Goal: Transaction & Acquisition: Download file/media

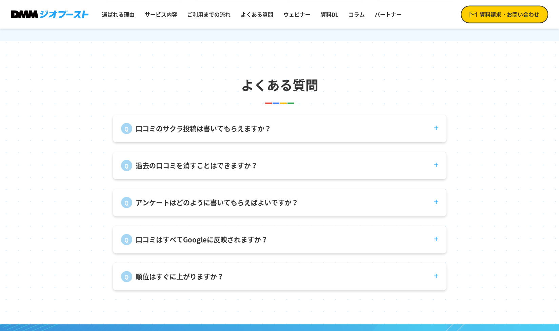
scroll to position [2486, 0]
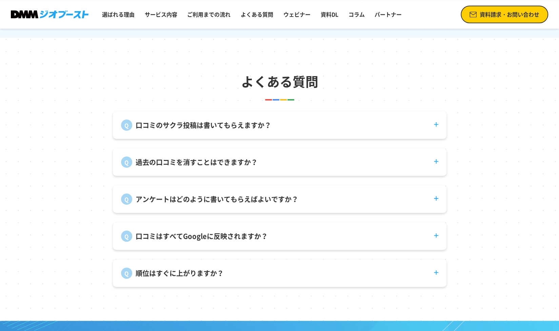
click at [298, 131] on dt "口コミのサクラ投稿は書いてもらえますか？" at bounding box center [280, 120] width 334 height 19
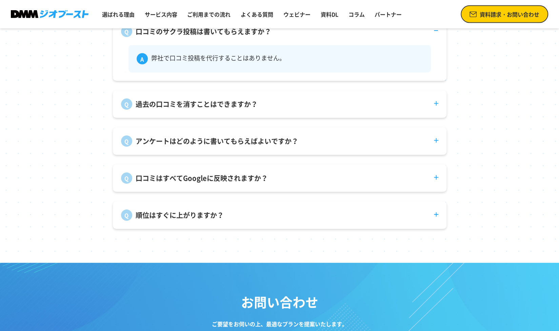
scroll to position [2583, 0]
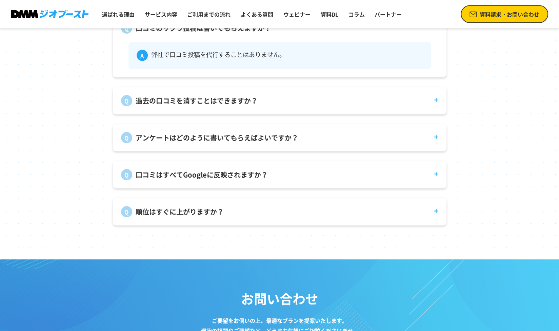
click at [274, 180] on dt "口コミはすべてGoogleに反映されますか？" at bounding box center [280, 170] width 334 height 19
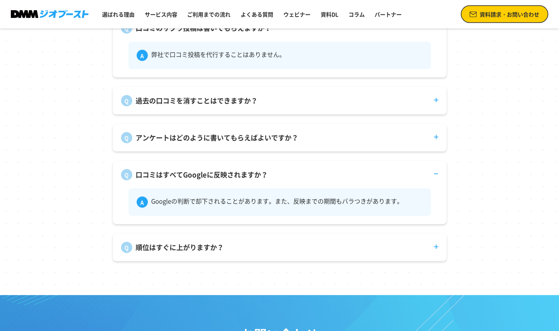
click at [270, 143] on p "アンケートはどのように書いてもらえばよいですか？" at bounding box center [217, 138] width 163 height 10
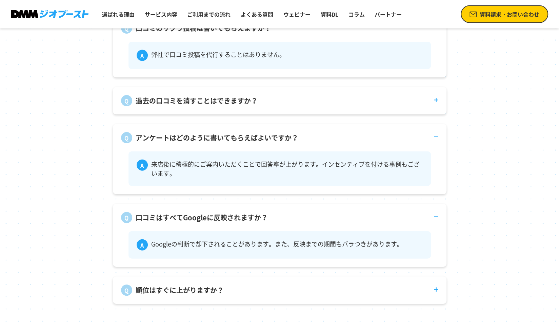
click at [260, 112] on div "過去の口コミを消すことはできますか？ 投稿者自身が削除する必要があります。" at bounding box center [280, 100] width 334 height 27
click at [333, 106] on dt "過去の口コミを消すことはできますか？" at bounding box center [280, 96] width 334 height 19
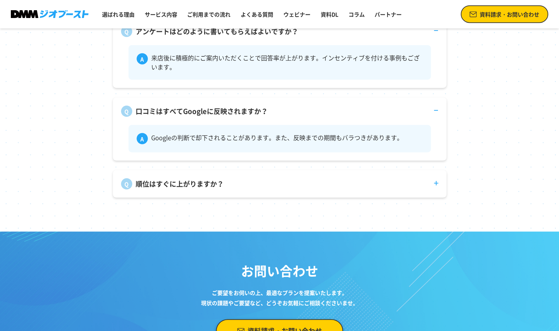
scroll to position [2725, 0]
click at [275, 189] on dt "順位はすぐに上がりますか？" at bounding box center [280, 179] width 334 height 19
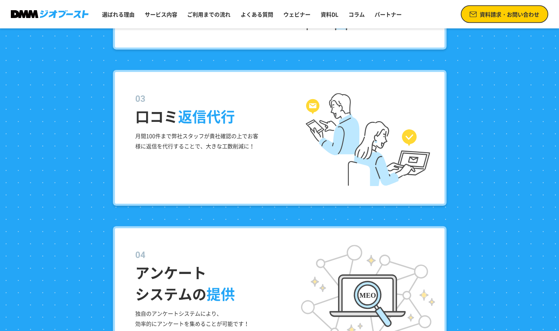
scroll to position [931, 0]
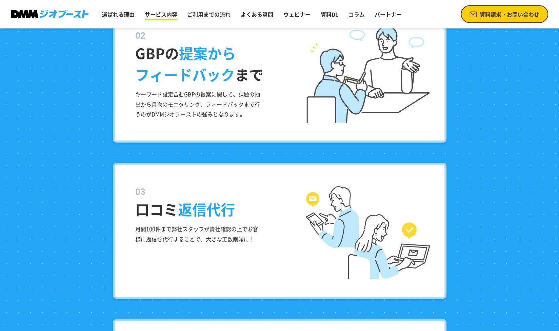
click at [161, 20] on link "サービス内容" at bounding box center [161, 14] width 38 height 14
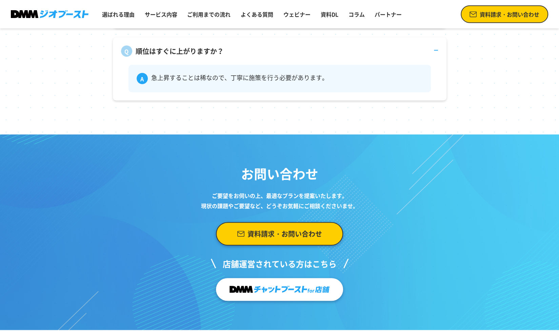
scroll to position [2931, 0]
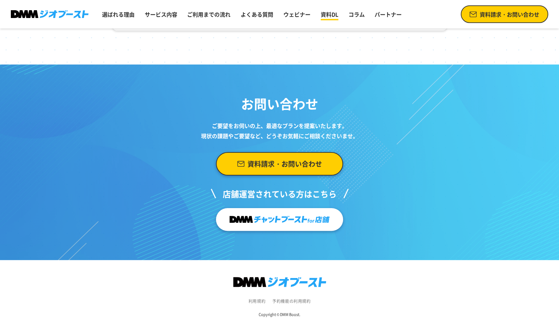
click at [320, 16] on link "資料DL" at bounding box center [329, 14] width 23 height 14
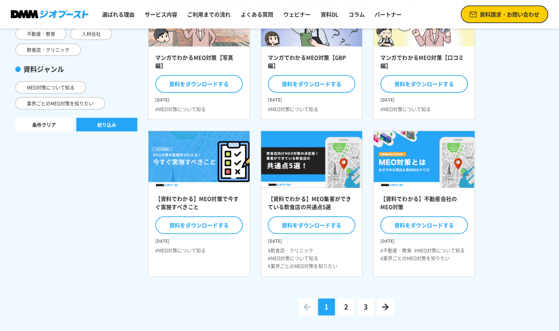
scroll to position [164, 0]
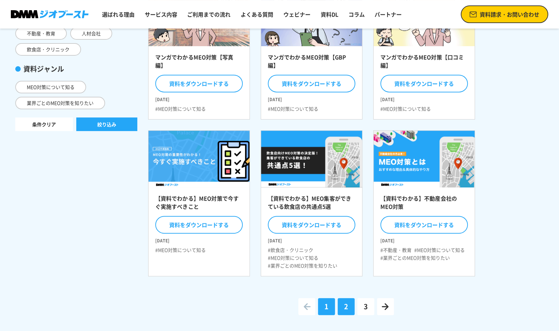
click at [341, 301] on link "2" at bounding box center [346, 306] width 17 height 17
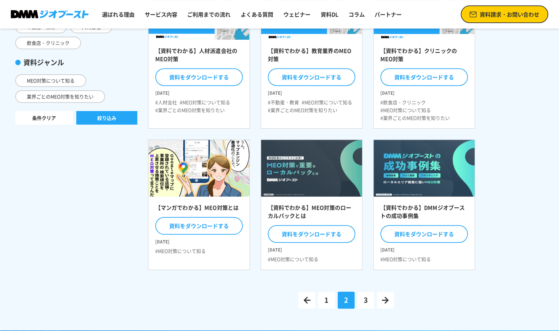
scroll to position [174, 0]
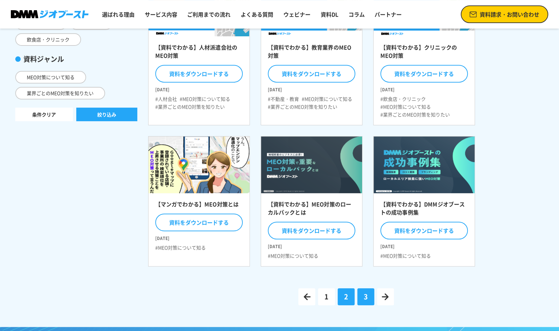
click at [359, 296] on link "3" at bounding box center [366, 296] width 17 height 17
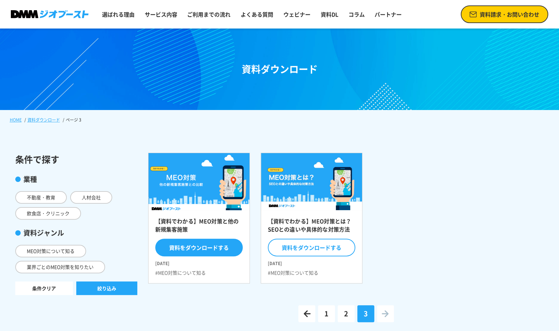
click at [187, 247] on button "資料をダウンロードする" at bounding box center [199, 247] width 88 height 18
